Goal: Transaction & Acquisition: Purchase product/service

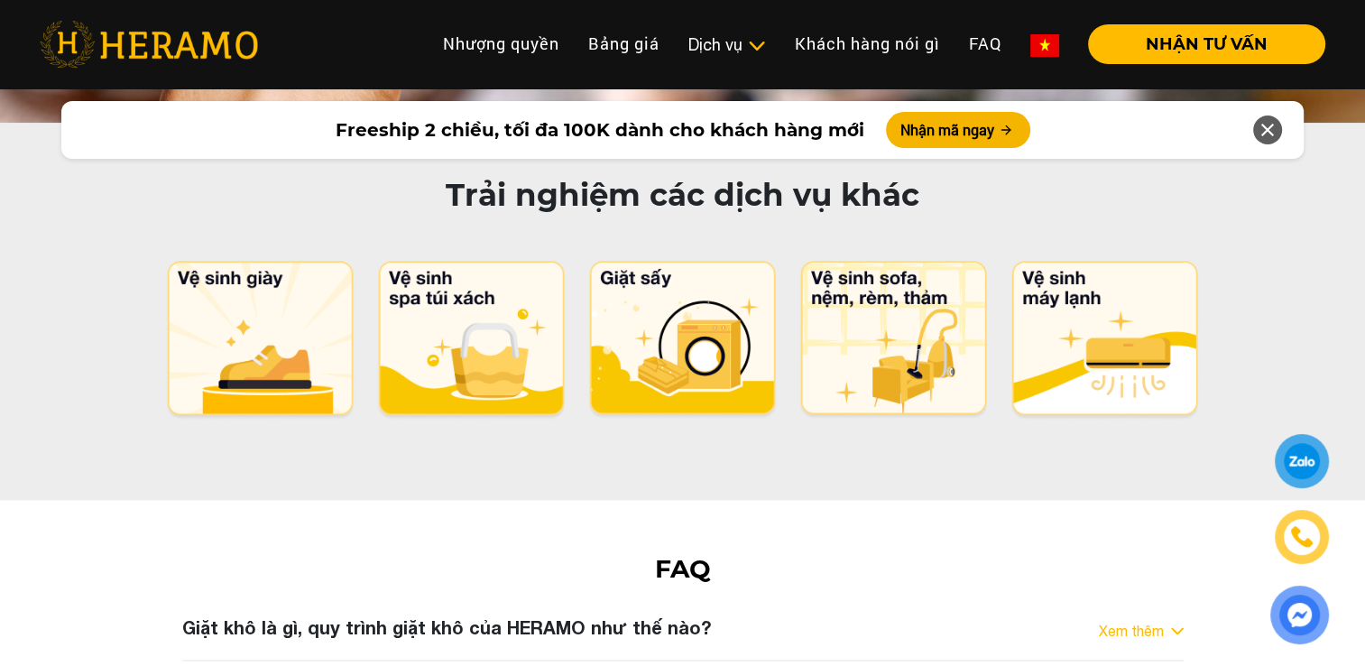
scroll to position [9035, 0]
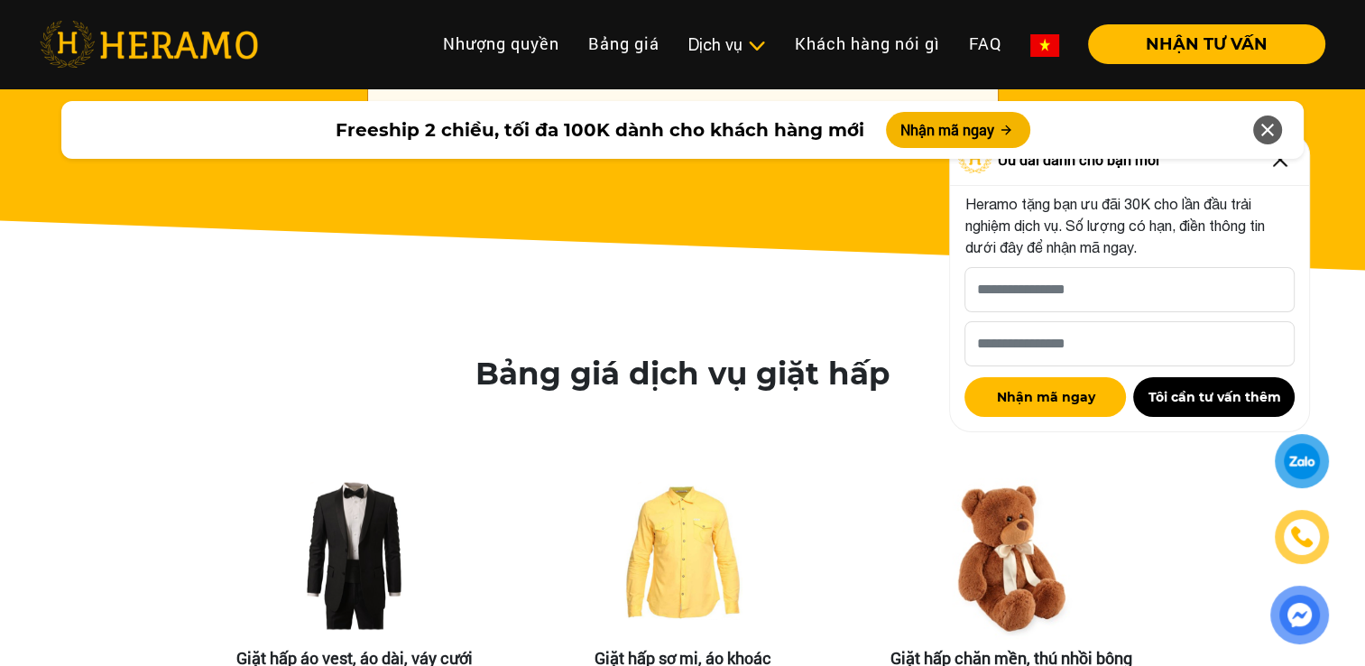
scroll to position [2966, 0]
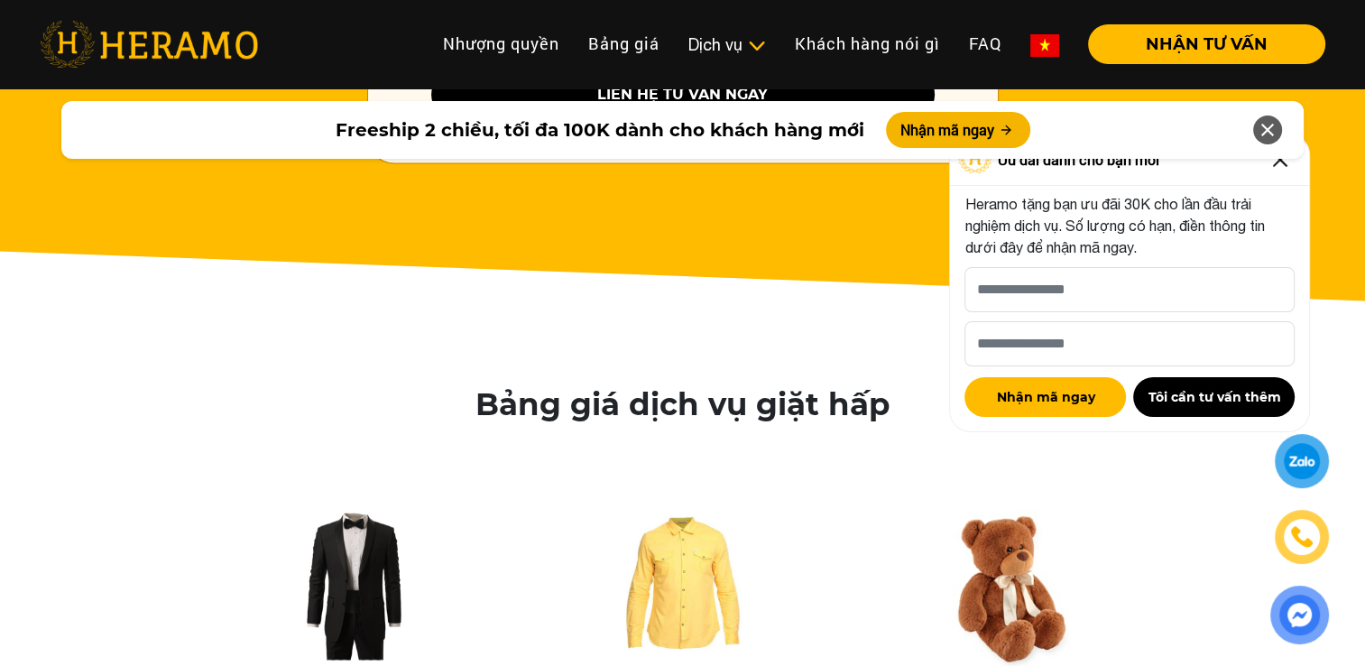
click at [1272, 132] on icon at bounding box center [1268, 130] width 22 height 32
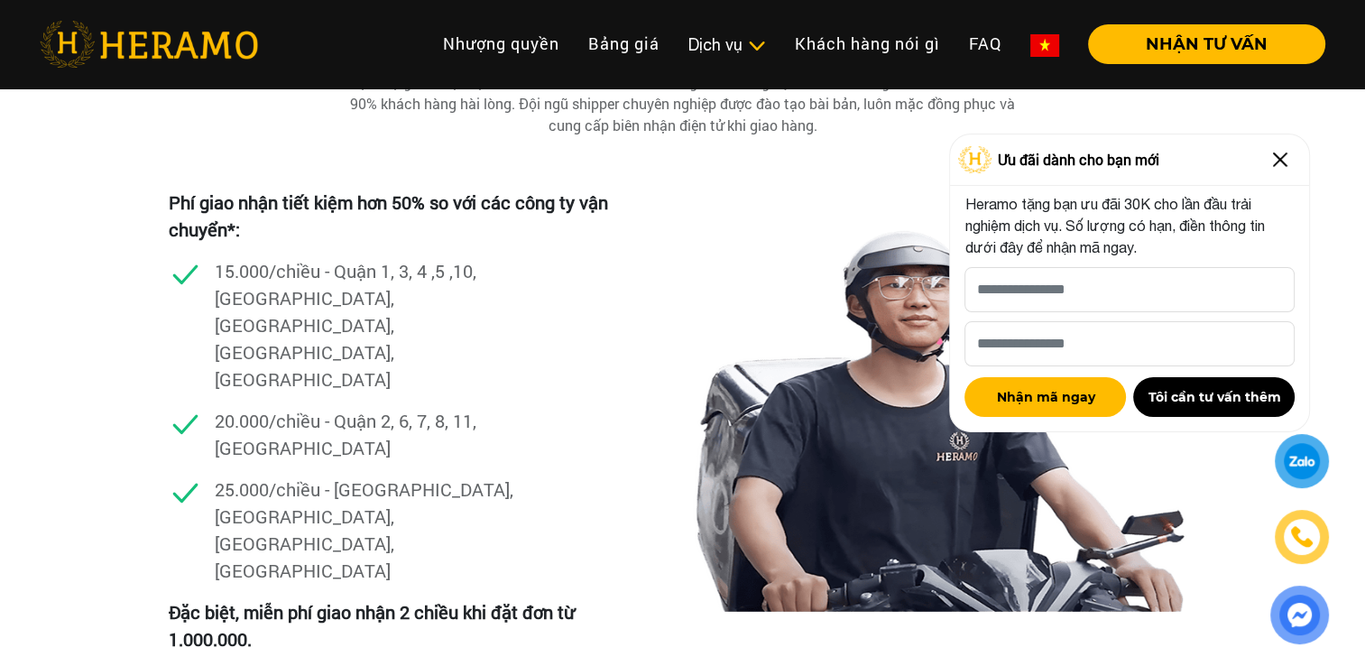
scroll to position [5132, 0]
click at [357, 277] on p "15.000/chiều - Quận 1, 3, 4 ,5 ,10, Phú Nhuận, Gò Vấp, Tân Bình, Bình Thạnh" at bounding box center [368, 323] width 307 height 135
drag, startPoint x: 360, startPoint y: 280, endPoint x: 422, endPoint y: 375, distance: 114.1
click at [407, 406] on div "20.000/chiều - Quận 2, 6, 7, 8, 11, Tân Phú" at bounding box center [400, 440] width 463 height 69
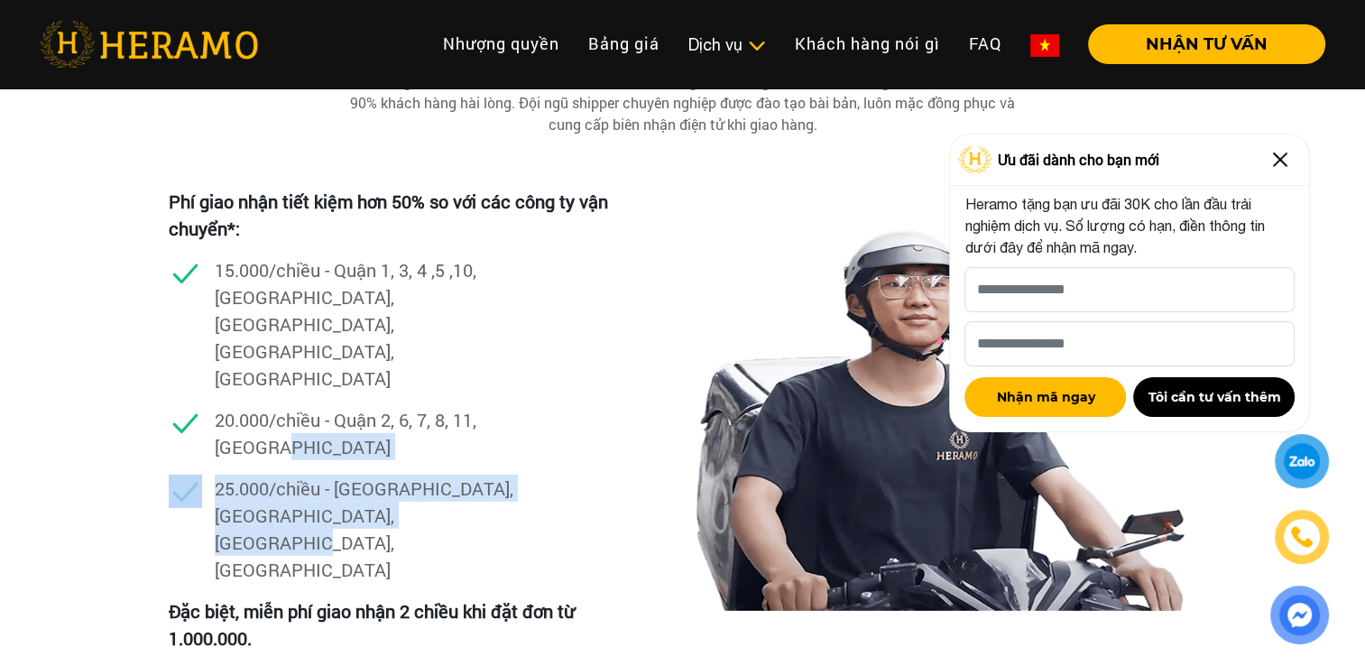
drag, startPoint x: 471, startPoint y: 400, endPoint x: 328, endPoint y: 350, distance: 151.0
click at [0, 0] on ul "15.000/chiều - Quận 1, 3, 4 ,5 ,10, Phú Nhuận, Gò Vấp, Tân Bình, Bình Thạnh 20.…" at bounding box center [0, 0] width 0 height 0
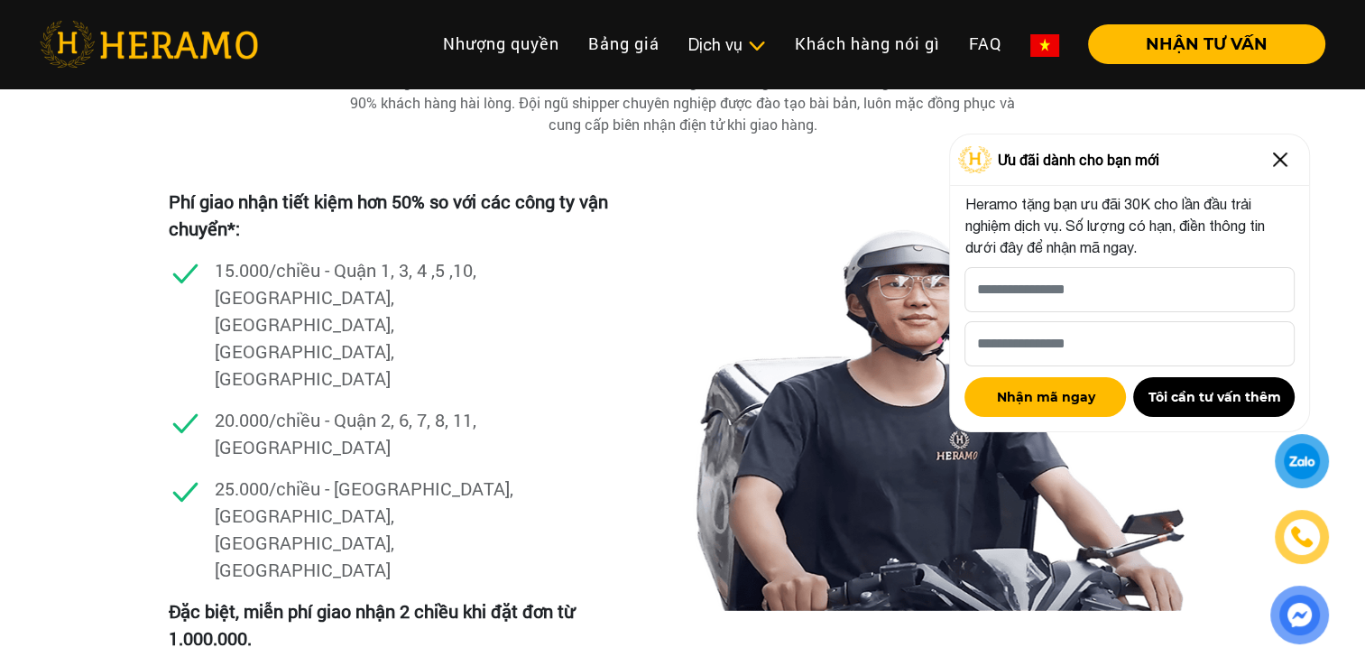
click at [570, 597] on p "Đặc biệt, miễn phí giao nhận 2 chiều khi đặt đơn từ 1.000.000." at bounding box center [400, 624] width 463 height 54
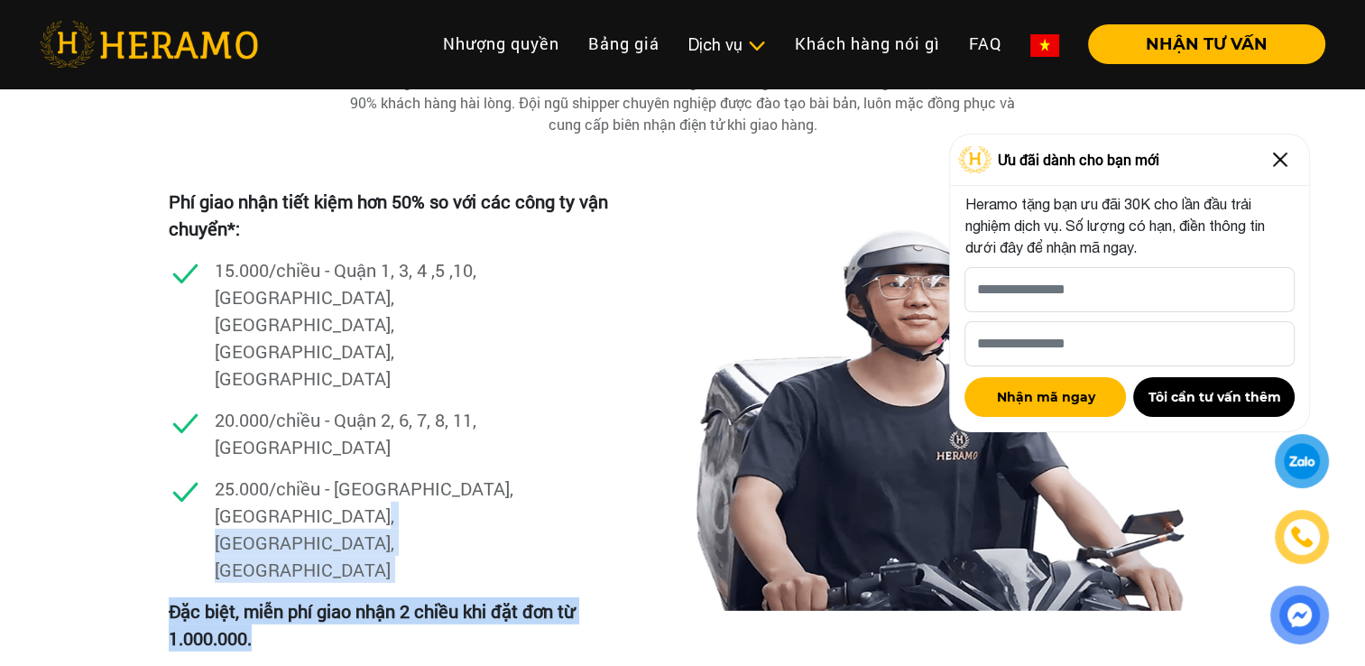
drag, startPoint x: 521, startPoint y: 484, endPoint x: 317, endPoint y: 394, distance: 222.7
click at [319, 395] on div "Phí giao nhận tiết kiệm hơn 50% so với các công ty vận chuyển*: 15.000/chiều - …" at bounding box center [400, 444] width 463 height 513
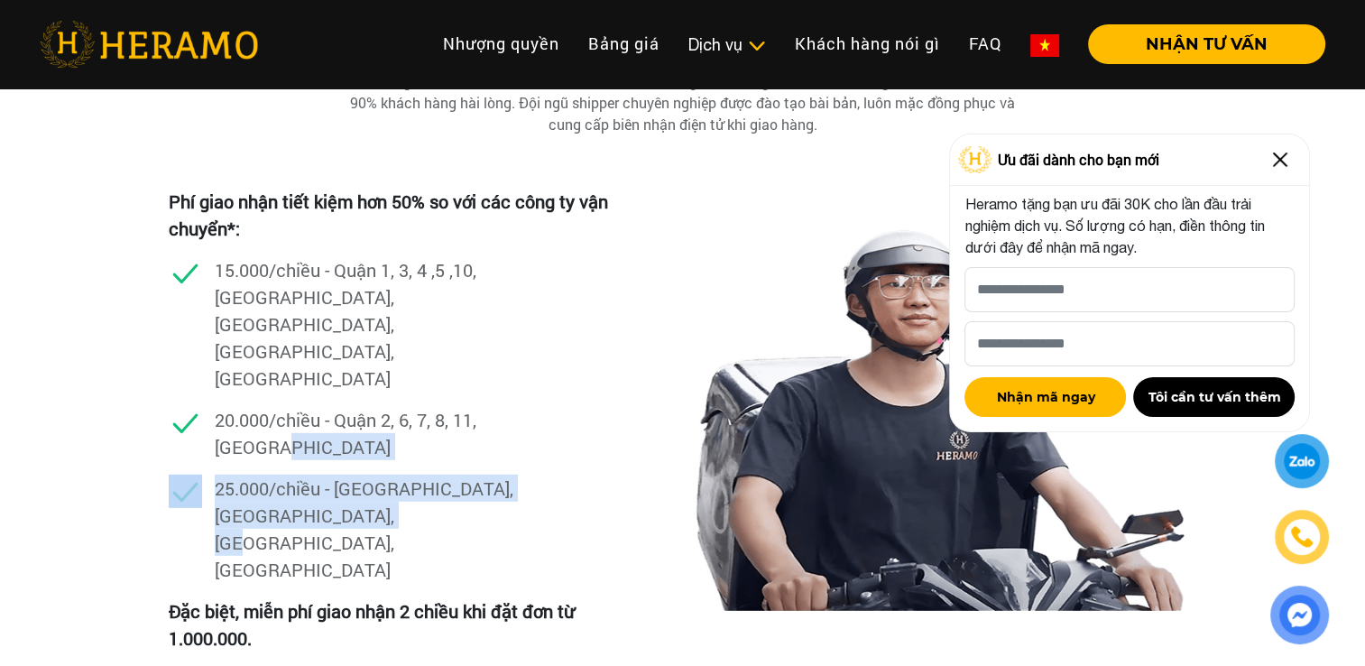
drag, startPoint x: 317, startPoint y: 394, endPoint x: 518, endPoint y: 500, distance: 227.3
click at [513, 496] on div "Phí giao nhận tiết kiệm hơn 50% so với các công ty vận chuyển*: 15.000/chiều - …" at bounding box center [400, 444] width 463 height 513
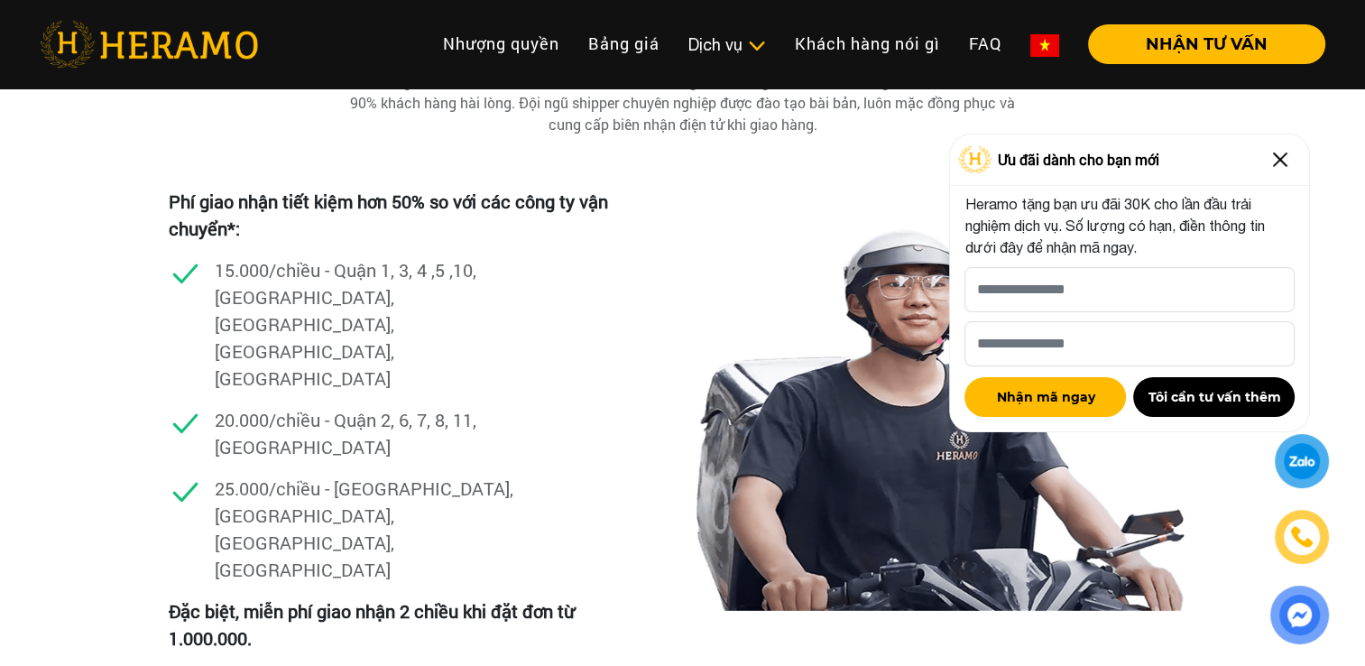
drag, startPoint x: 518, startPoint y: 500, endPoint x: 555, endPoint y: 530, distance: 47.5
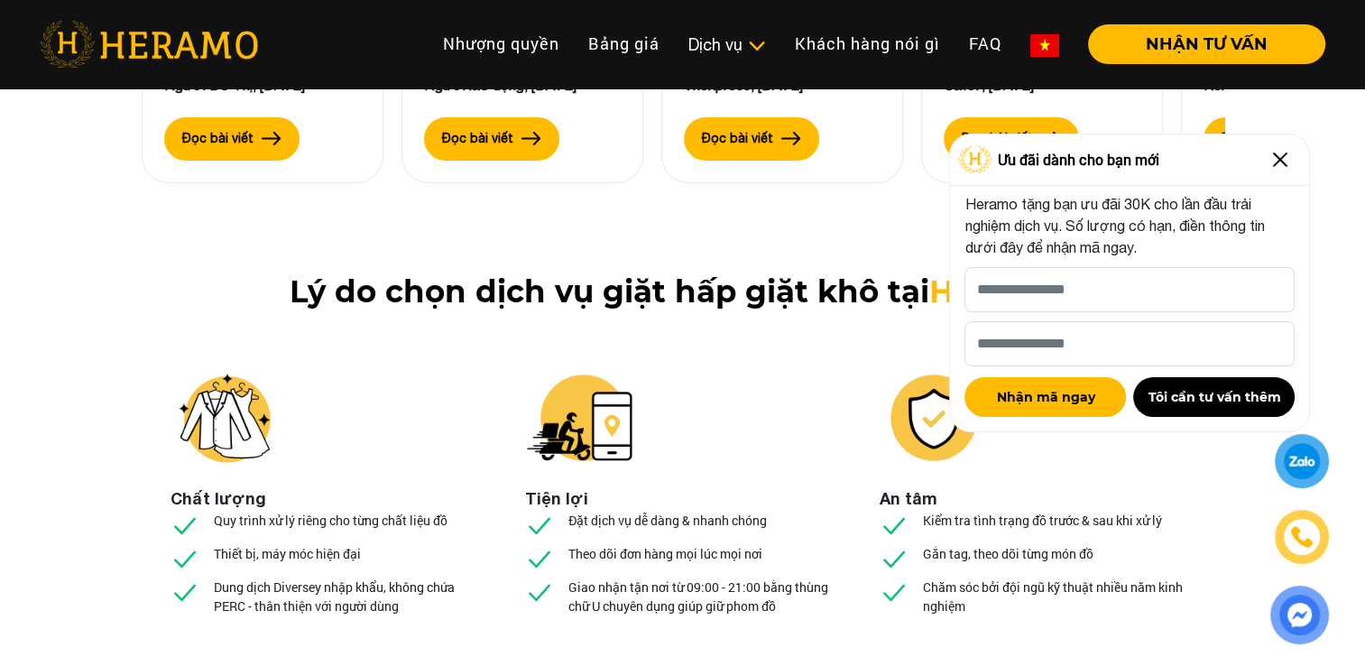
scroll to position [6666, 0]
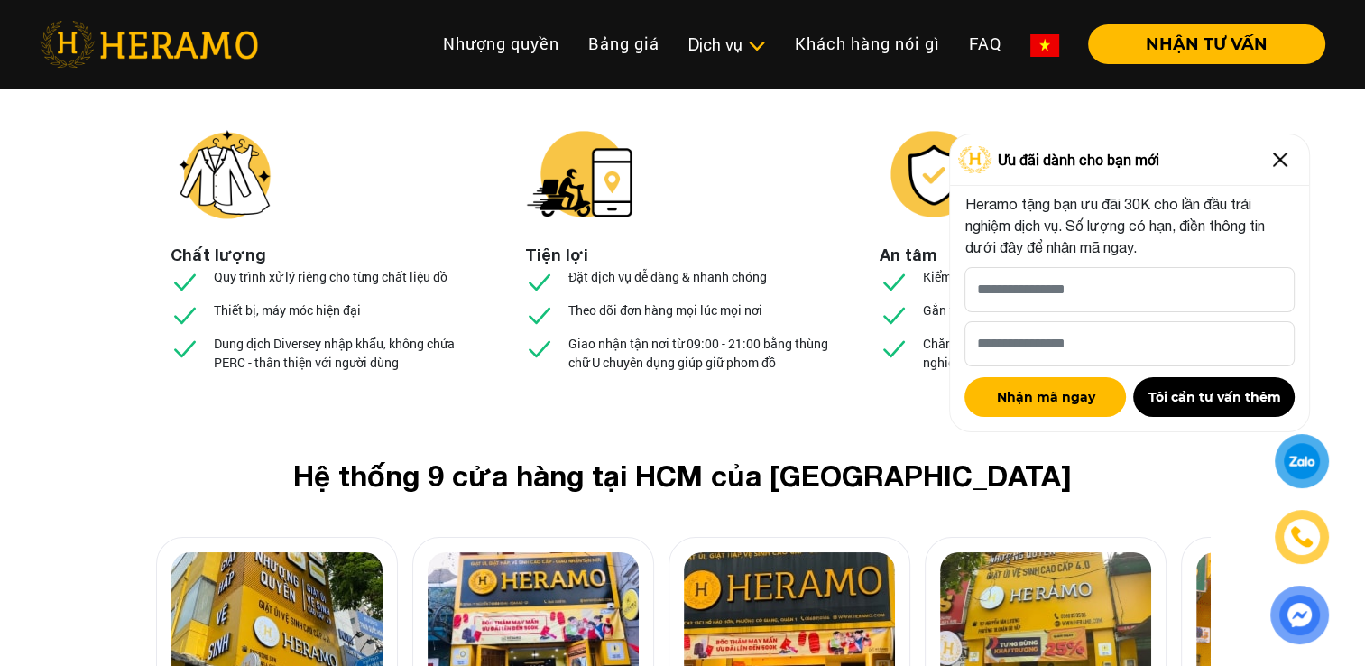
click at [1281, 161] on img at bounding box center [1280, 159] width 29 height 29
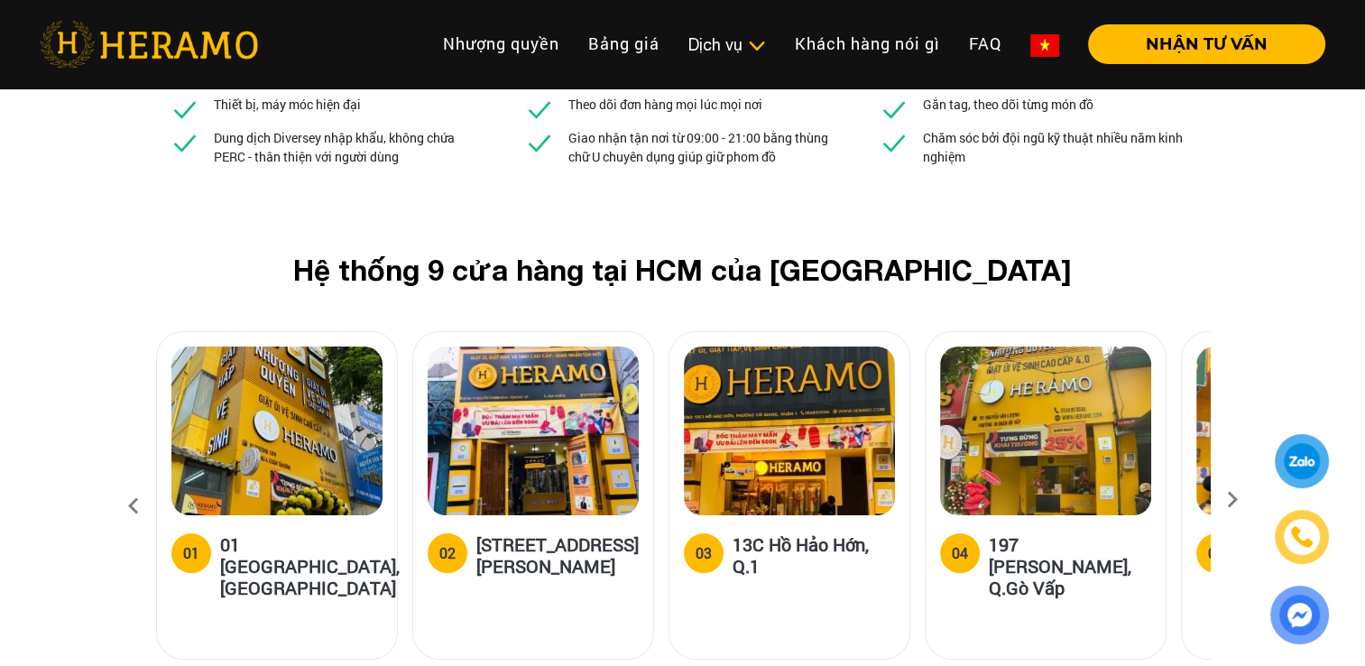
scroll to position [6626, 0]
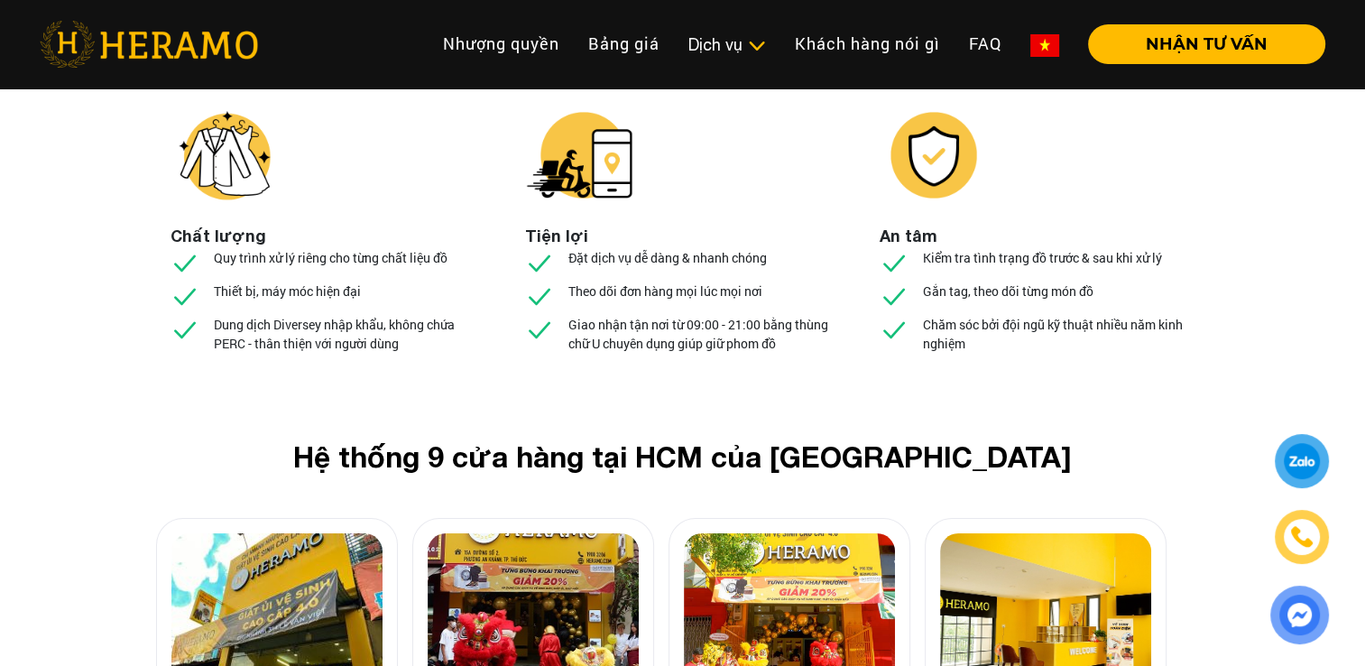
scroll to position [6717, 0]
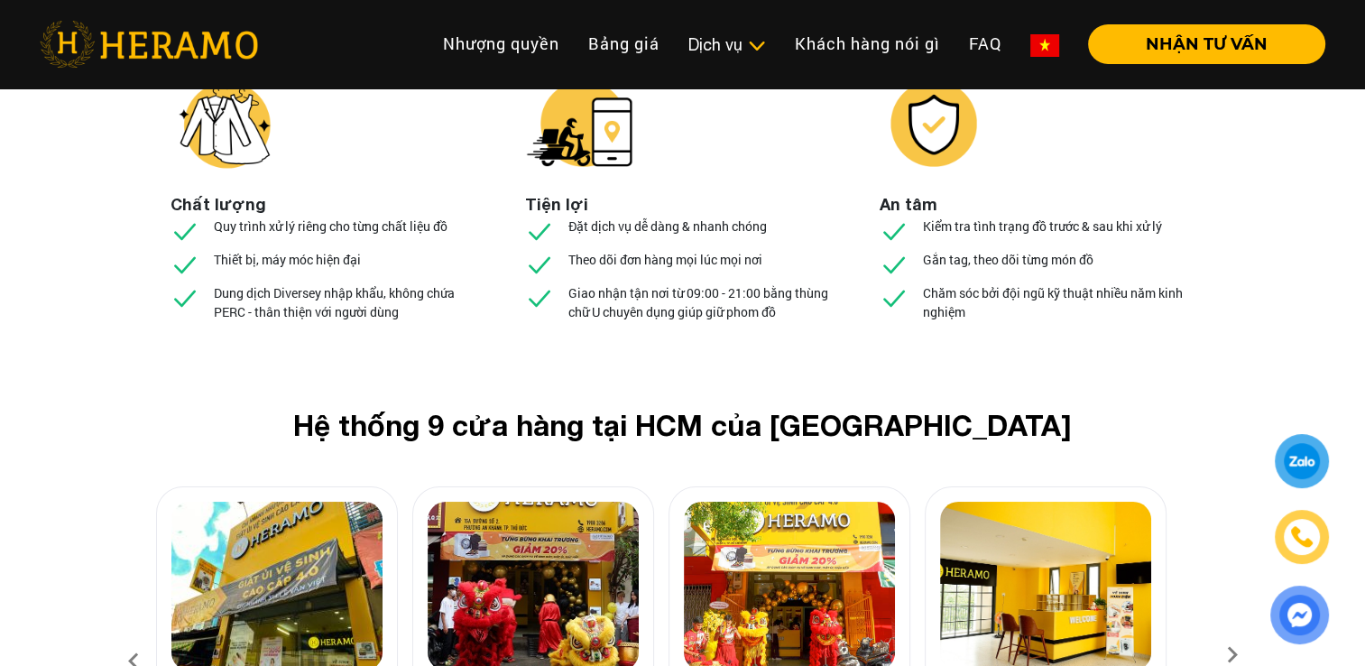
click at [1240, 655] on icon at bounding box center [1232, 661] width 32 height 12
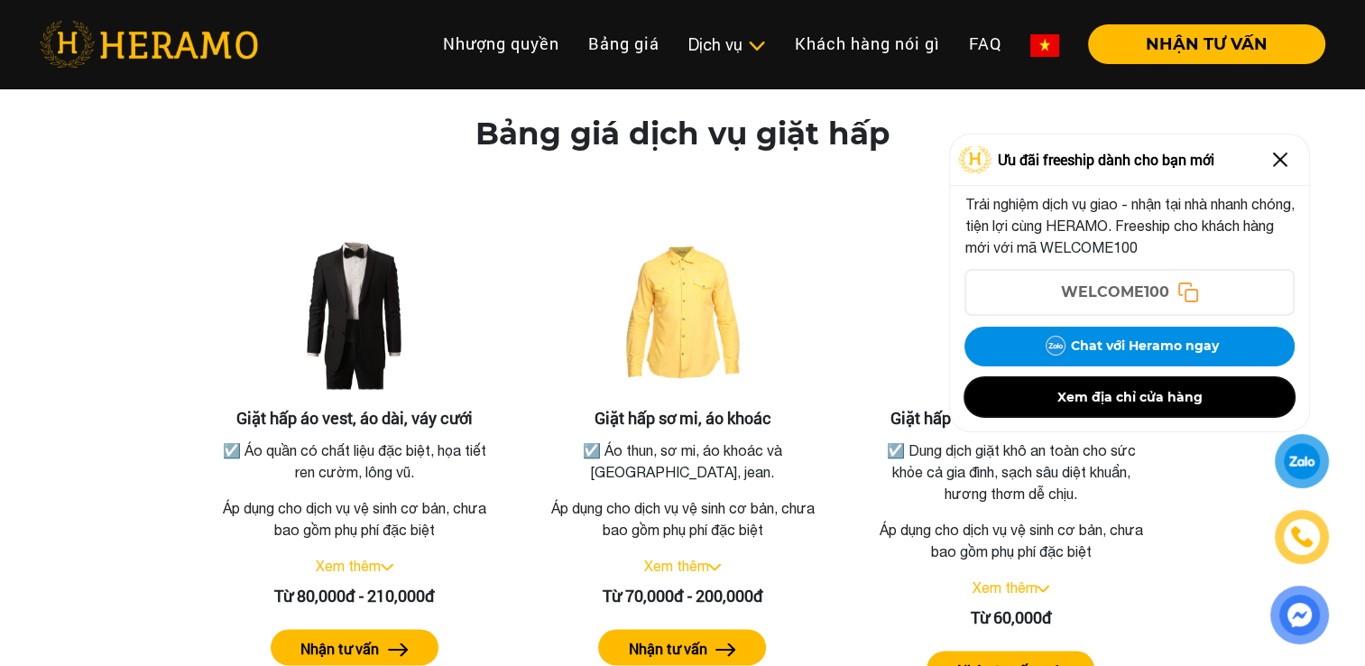
click at [1145, 395] on button "Xem địa chỉ cửa hàng" at bounding box center [1130, 397] width 330 height 40
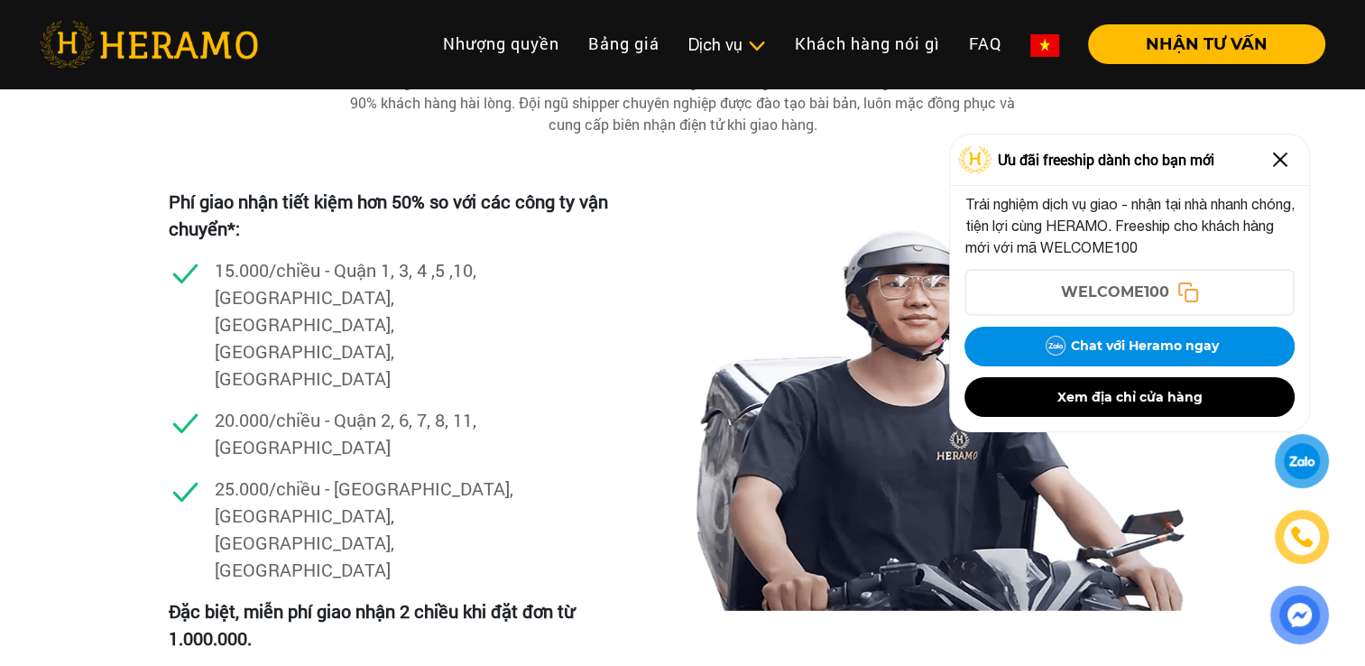
click at [1287, 157] on img at bounding box center [1280, 159] width 29 height 29
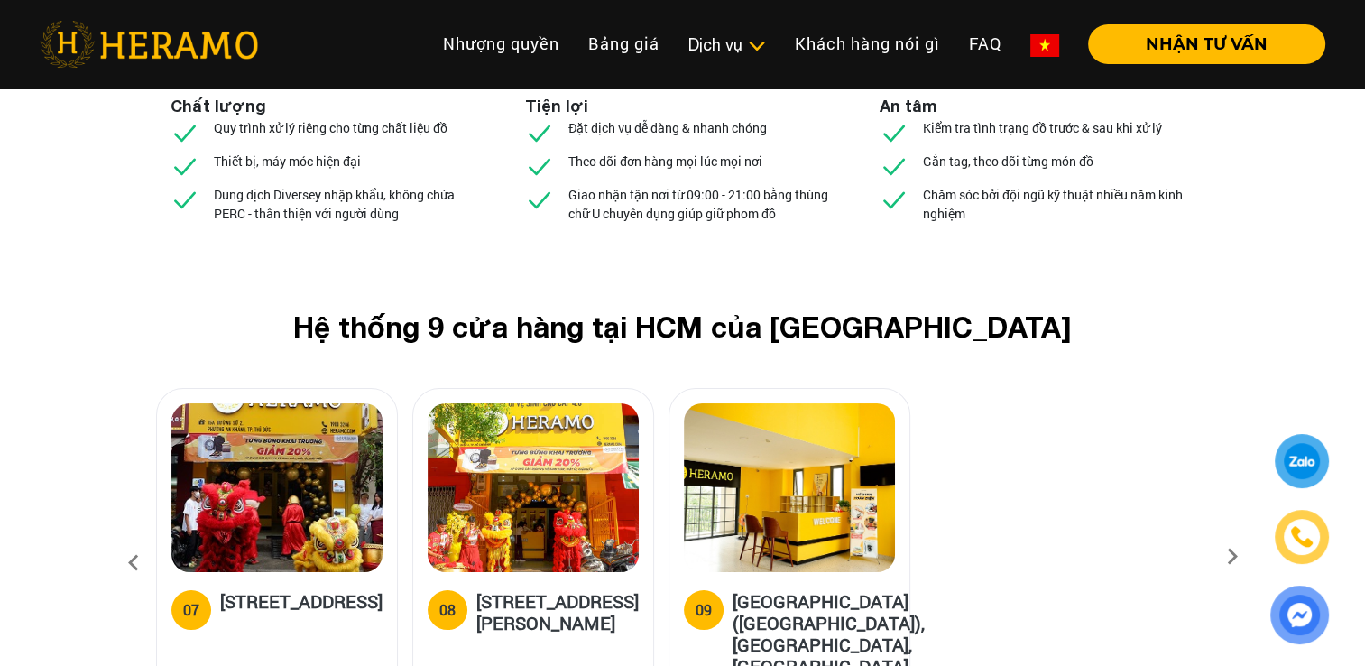
scroll to position [6847, 0]
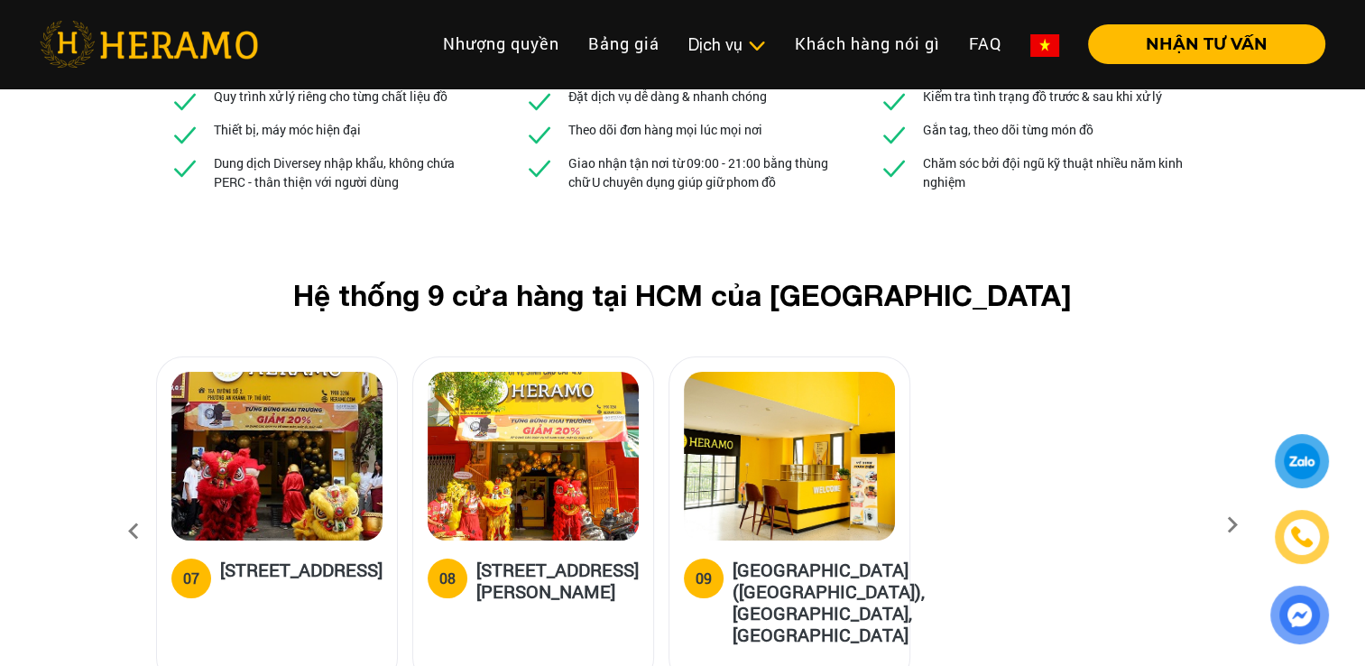
click at [134, 507] on icon at bounding box center [133, 531] width 32 height 49
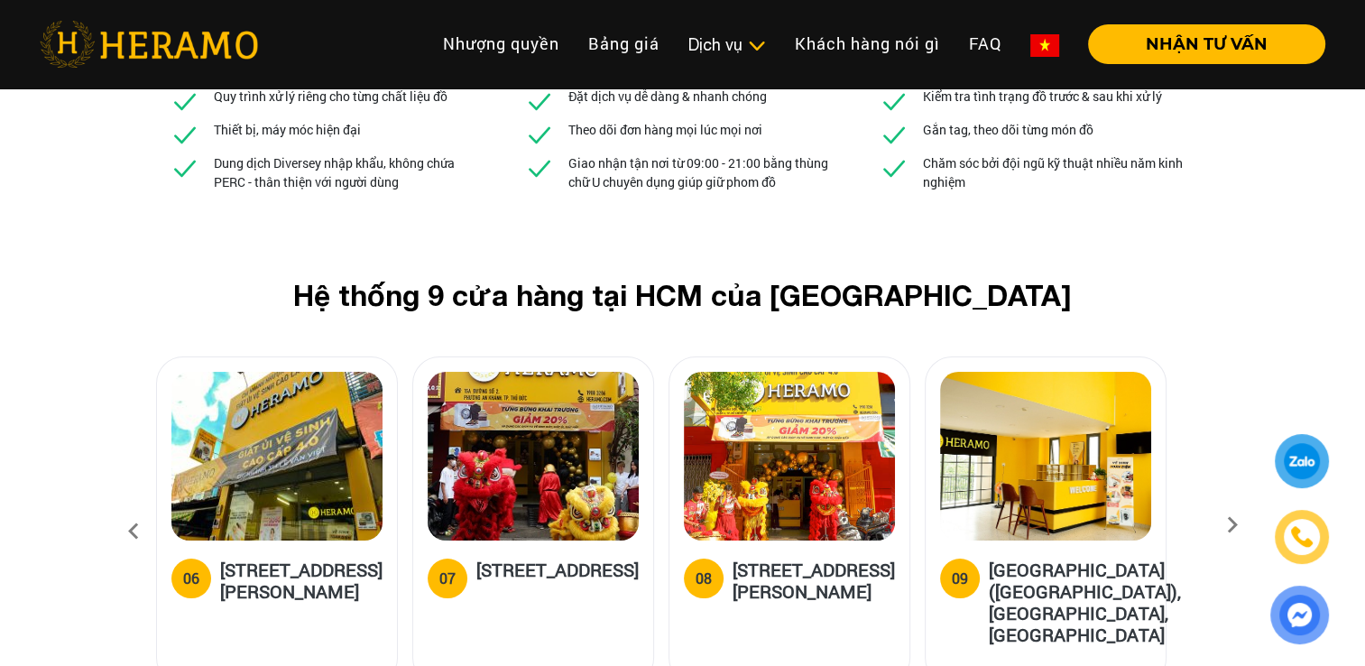
click at [134, 507] on icon at bounding box center [133, 531] width 32 height 49
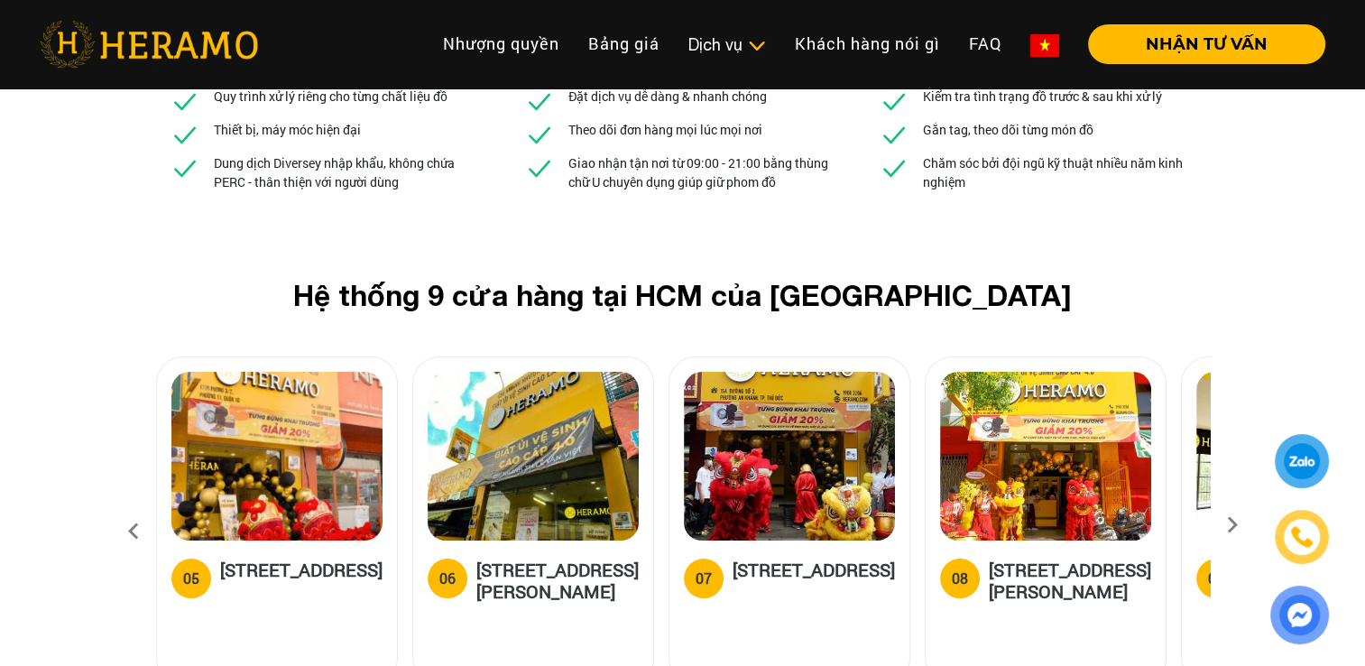
click at [134, 507] on icon at bounding box center [133, 531] width 32 height 49
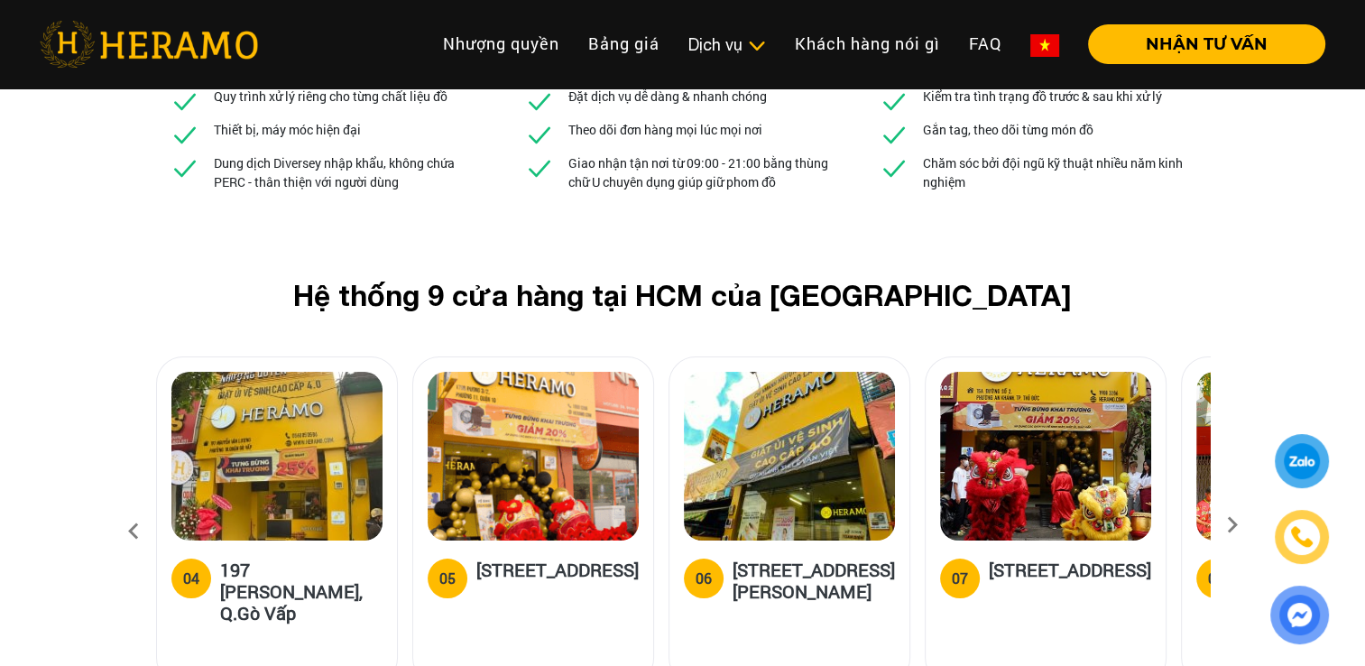
click at [134, 507] on icon at bounding box center [133, 531] width 32 height 49
click at [636, 35] on link "Bảng giá" at bounding box center [624, 43] width 100 height 39
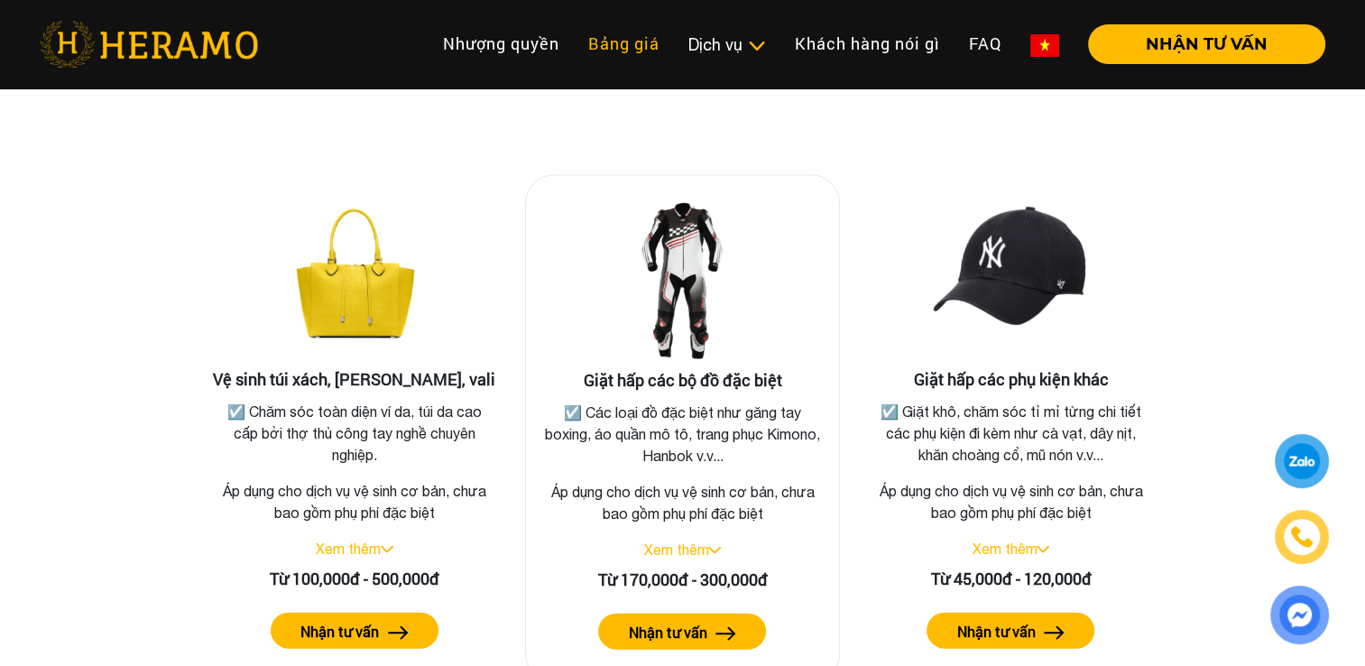
scroll to position [3869, 0]
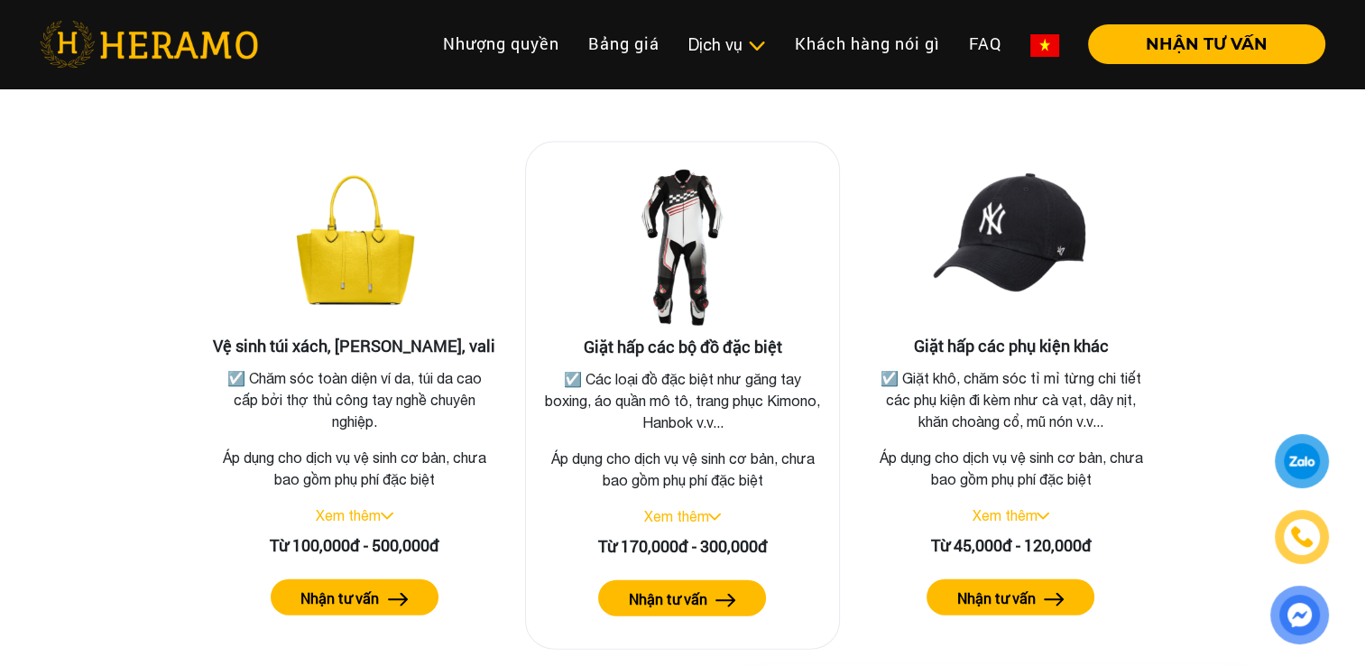
click at [675, 588] on label "Nhận tư vấn" at bounding box center [667, 599] width 79 height 22
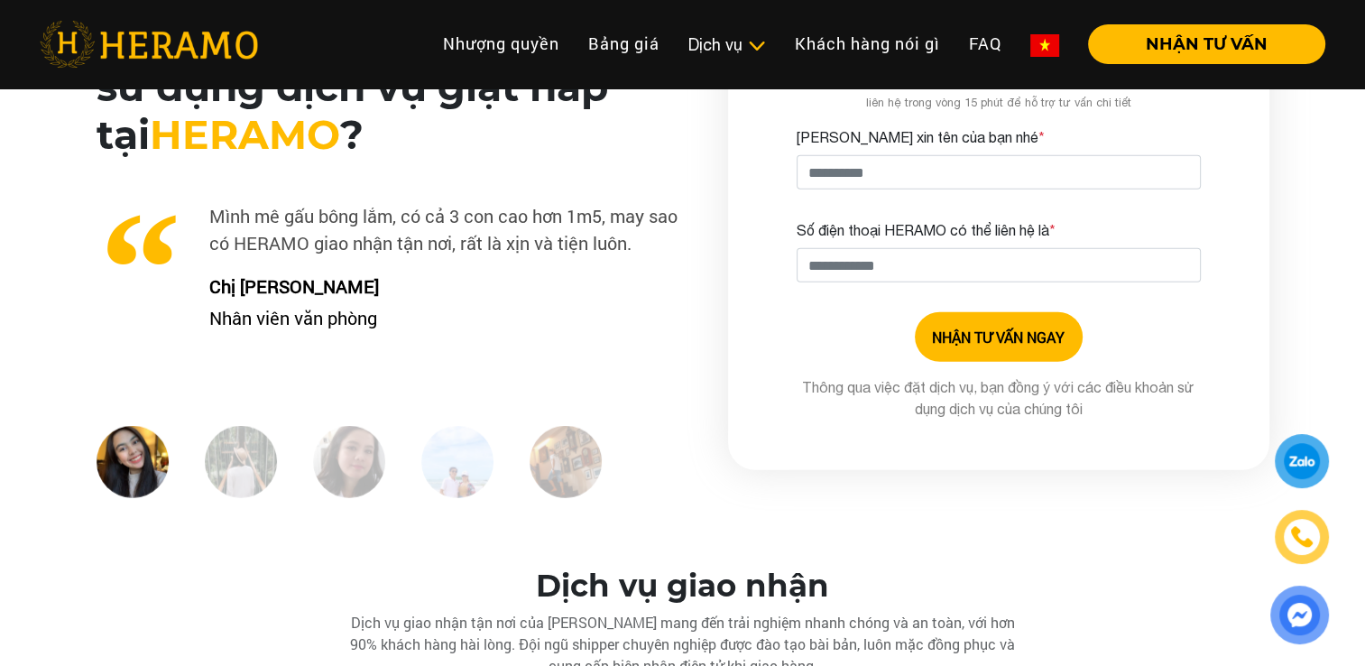
scroll to position [4589, 0]
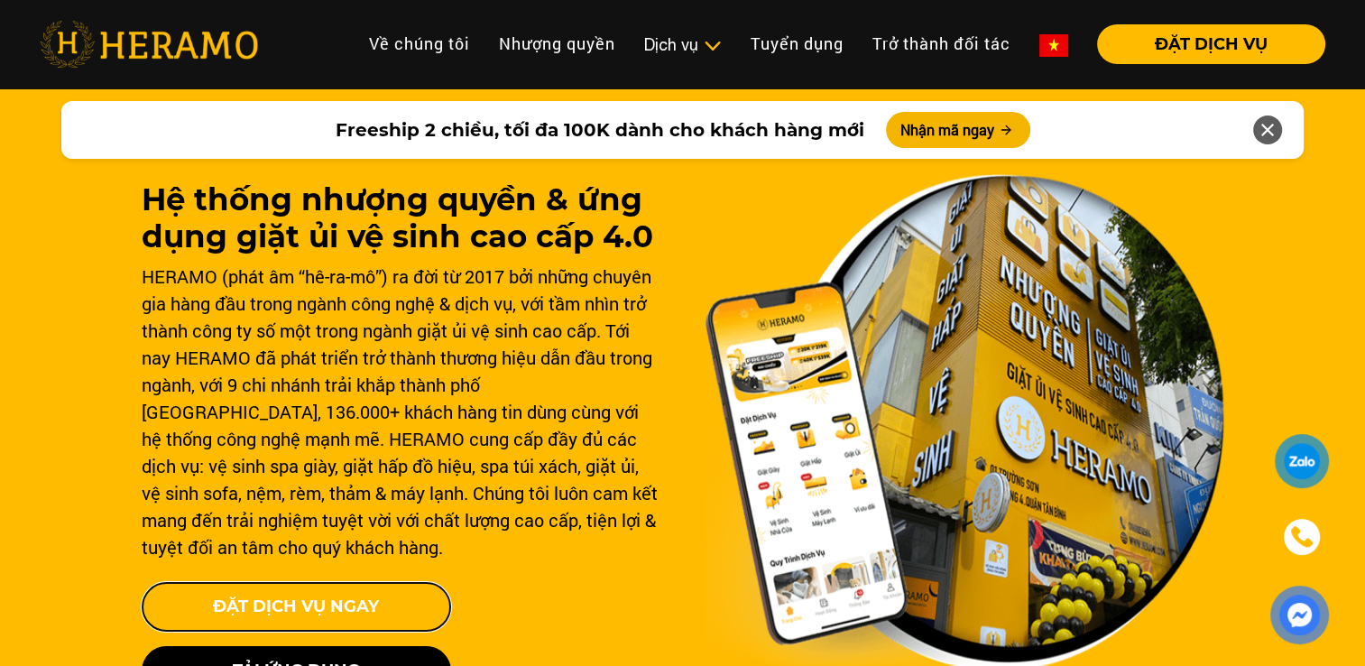
click at [350, 583] on button "Đặt Dịch Vụ Ngay" at bounding box center [297, 607] width 310 height 50
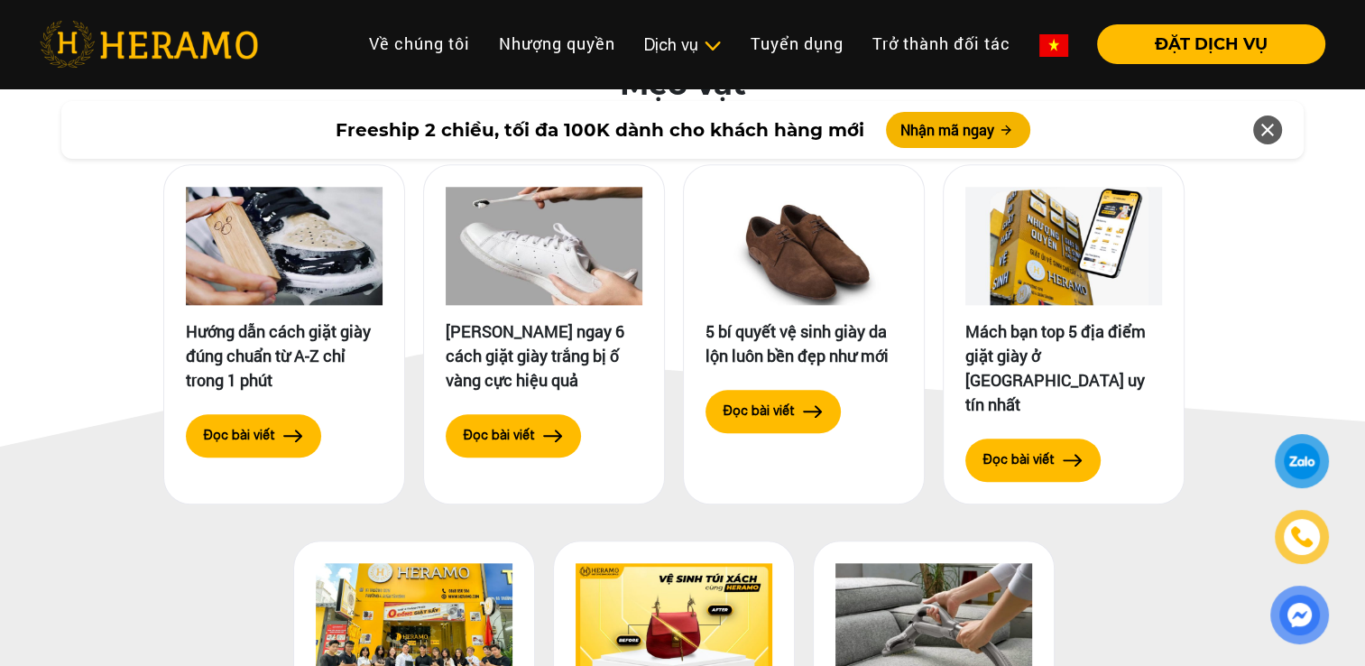
scroll to position [8663, 0]
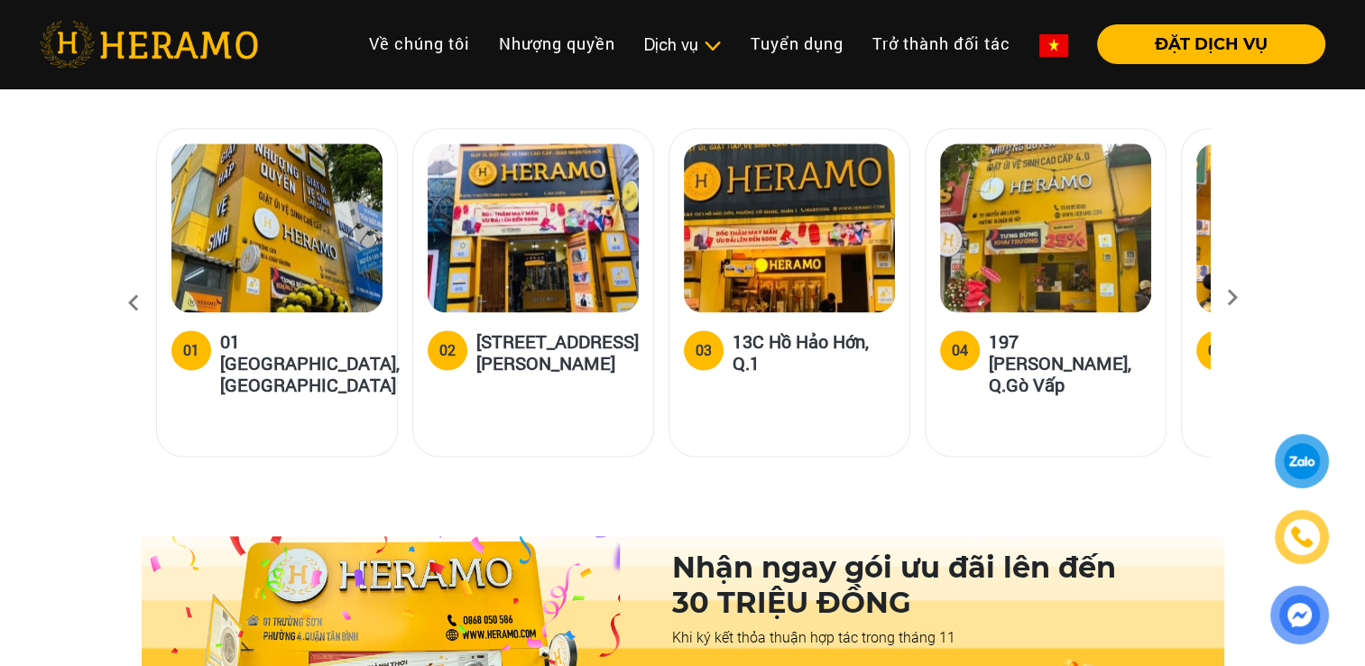
scroll to position [2797, 0]
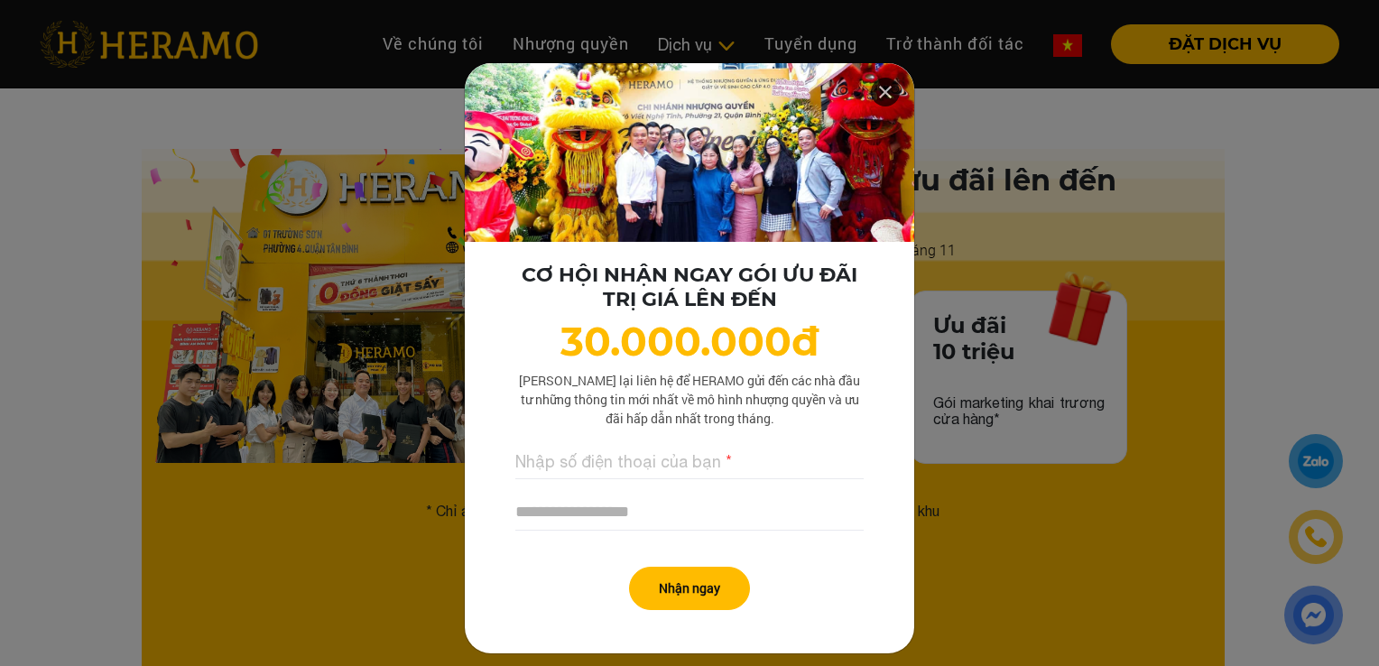
click at [874, 88] on icon at bounding box center [885, 92] width 22 height 32
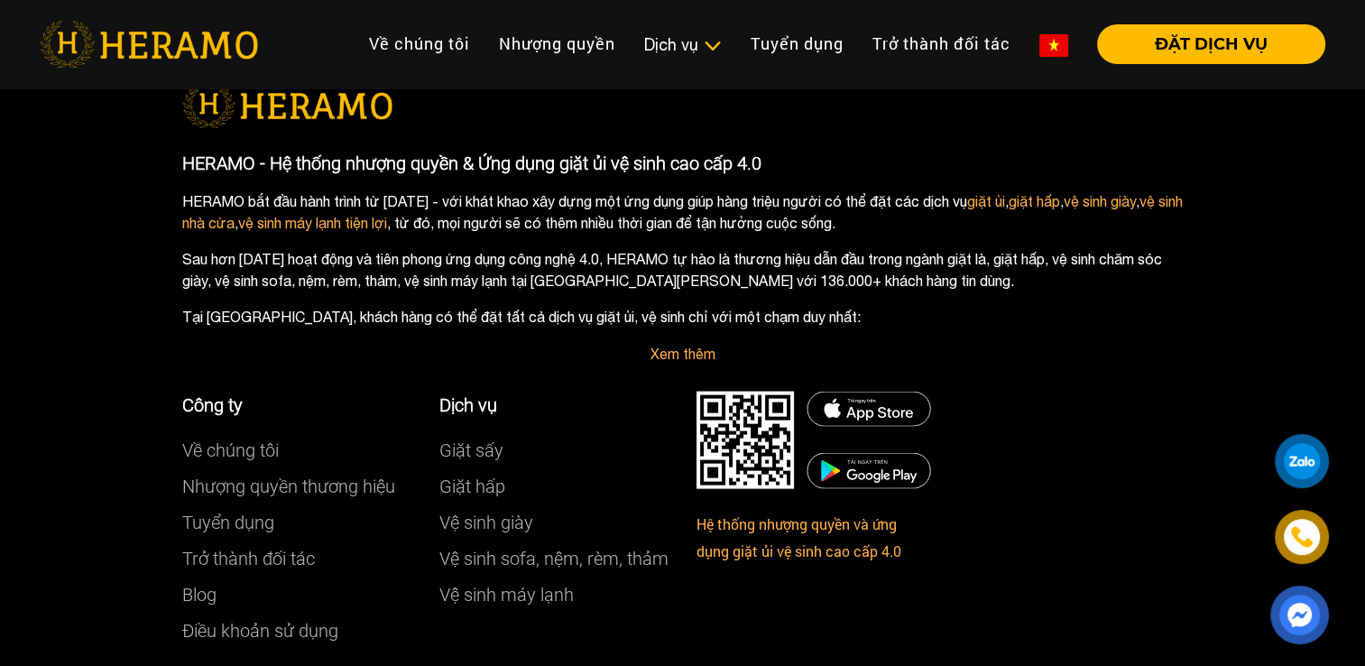
scroll to position [10601, 0]
